Goal: Find specific fact: Find specific fact

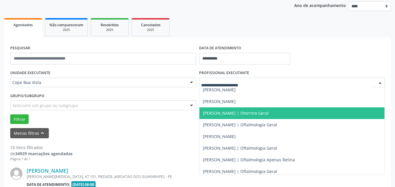
scroll to position [146, 0]
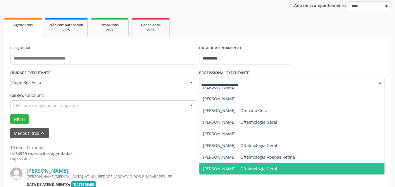
click at [219, 166] on span "[PERSON_NAME] | Oftalmologia Geral" at bounding box center [291, 169] width 185 height 12
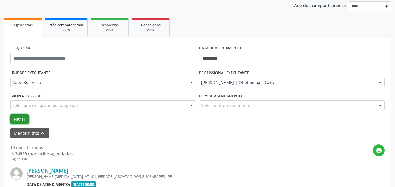
click at [25, 122] on button "Filtrar" at bounding box center [19, 120] width 18 height 10
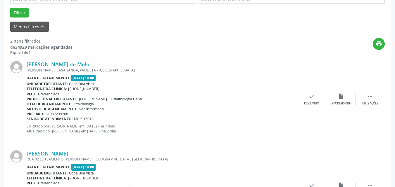
scroll to position [186, 0]
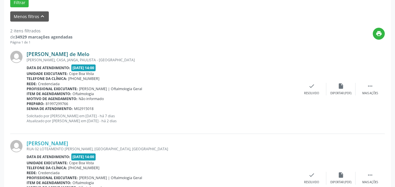
click at [72, 55] on link "[PERSON_NAME] de Melo" at bounding box center [58, 54] width 63 height 6
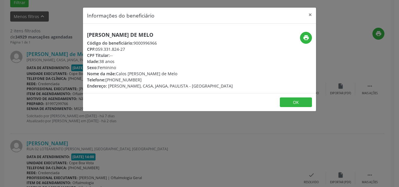
drag, startPoint x: 96, startPoint y: 51, endPoint x: 127, endPoint y: 49, distance: 30.5
click at [127, 49] on div "CPF: 059.331.824-27" at bounding box center [160, 49] width 146 height 6
copy div "059.331.824-27"
click at [127, 35] on h5 "[PERSON_NAME] de Melo" at bounding box center [160, 35] width 146 height 6
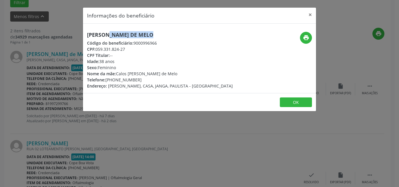
click at [127, 35] on h5 "[PERSON_NAME] de Melo" at bounding box center [160, 35] width 146 height 6
copy div "[PERSON_NAME] de Melo"
click at [308, 41] on icon "print" at bounding box center [306, 38] width 6 height 6
drag, startPoint x: 109, startPoint y: 81, endPoint x: 154, endPoint y: 80, distance: 44.7
click at [154, 80] on div "Telefone: [PHONE_NUMBER]" at bounding box center [160, 80] width 146 height 6
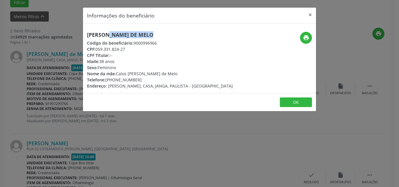
copy div "[PHONE_NUMBER]"
click at [2, 101] on div "Informações do beneficiário × [PERSON_NAME] de Melo Código do beneficiário: 900…" at bounding box center [199, 93] width 399 height 187
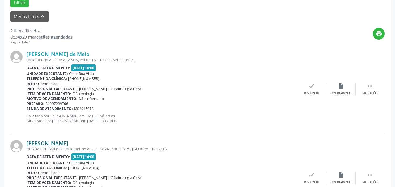
click at [54, 146] on link "[PERSON_NAME]" at bounding box center [48, 143] width 42 height 6
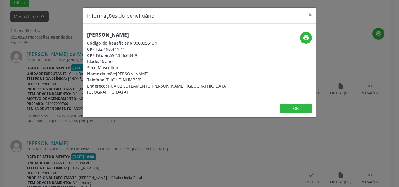
drag, startPoint x: 97, startPoint y: 51, endPoint x: 128, endPoint y: 49, distance: 30.7
click at [128, 49] on div "CPF: 132.190.444-41" at bounding box center [160, 49] width 147 height 6
copy div "132.190.444-41"
click at [289, 107] on button "OK" at bounding box center [296, 109] width 32 height 10
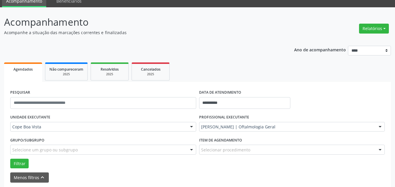
scroll to position [0, 0]
